Goal: Find specific page/section: Find specific page/section

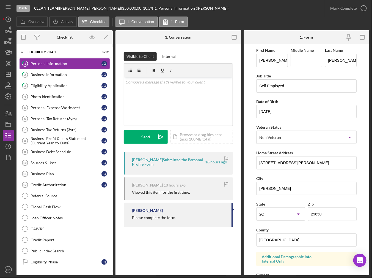
click at [280, 13] on div "Open CLEAN TEAM | [PERSON_NAME] | $50,000.00 10.5 % | 1. Personal Information (…" at bounding box center [171, 8] width 308 height 17
click at [11, 75] on icon "Icon/Dashboard" at bounding box center [8, 74] width 14 height 14
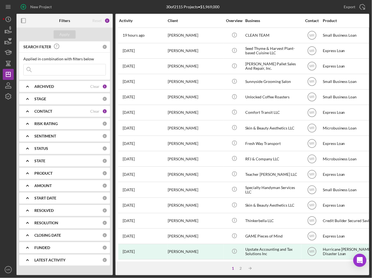
click at [56, 67] on input at bounding box center [65, 69] width 82 height 11
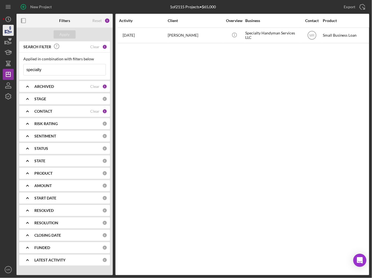
type input "specialty"
click at [9, 75] on icon "Icon/Dashboard" at bounding box center [8, 74] width 14 height 14
